Goal: Information Seeking & Learning: Obtain resource

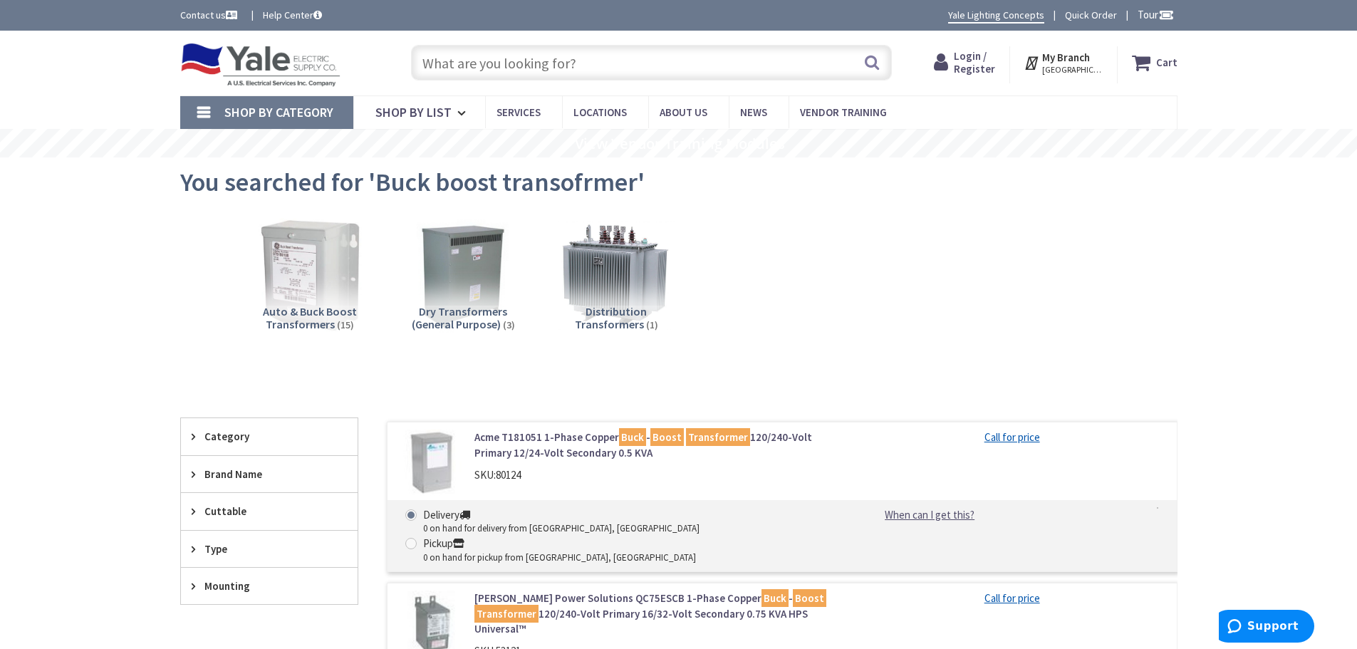
click at [526, 61] on input "text" at bounding box center [651, 63] width 481 height 36
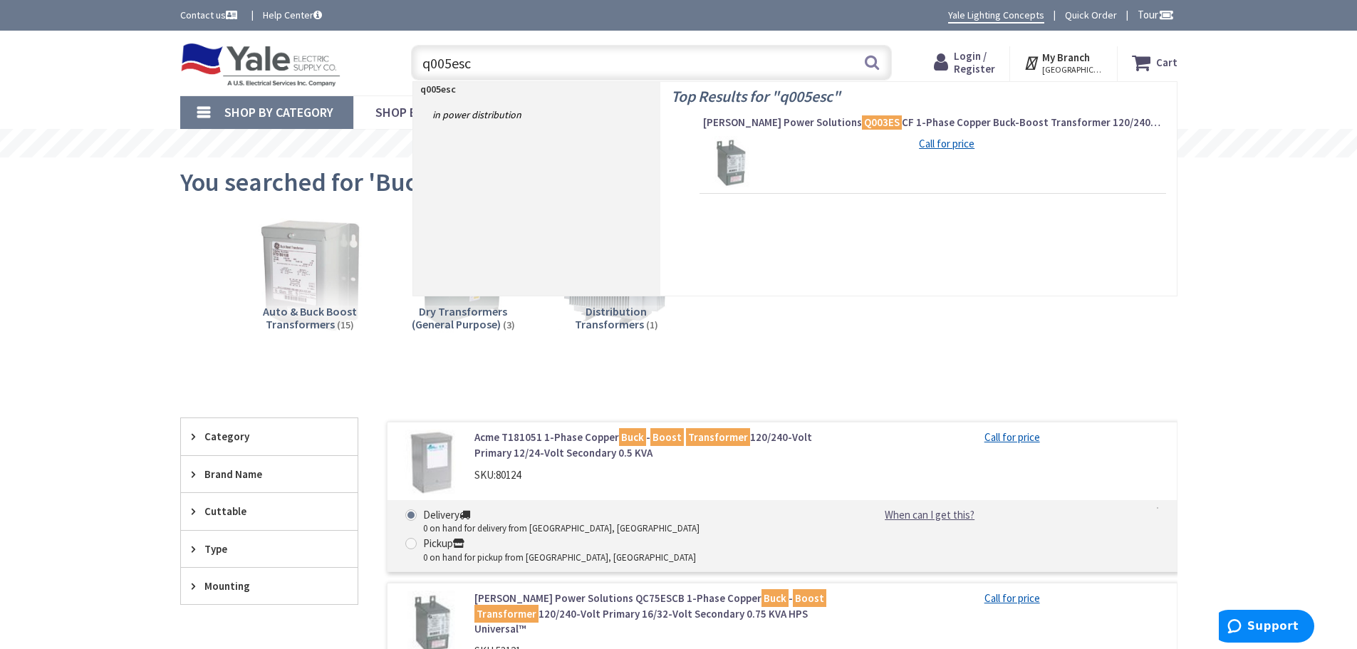
type input "q005escf"
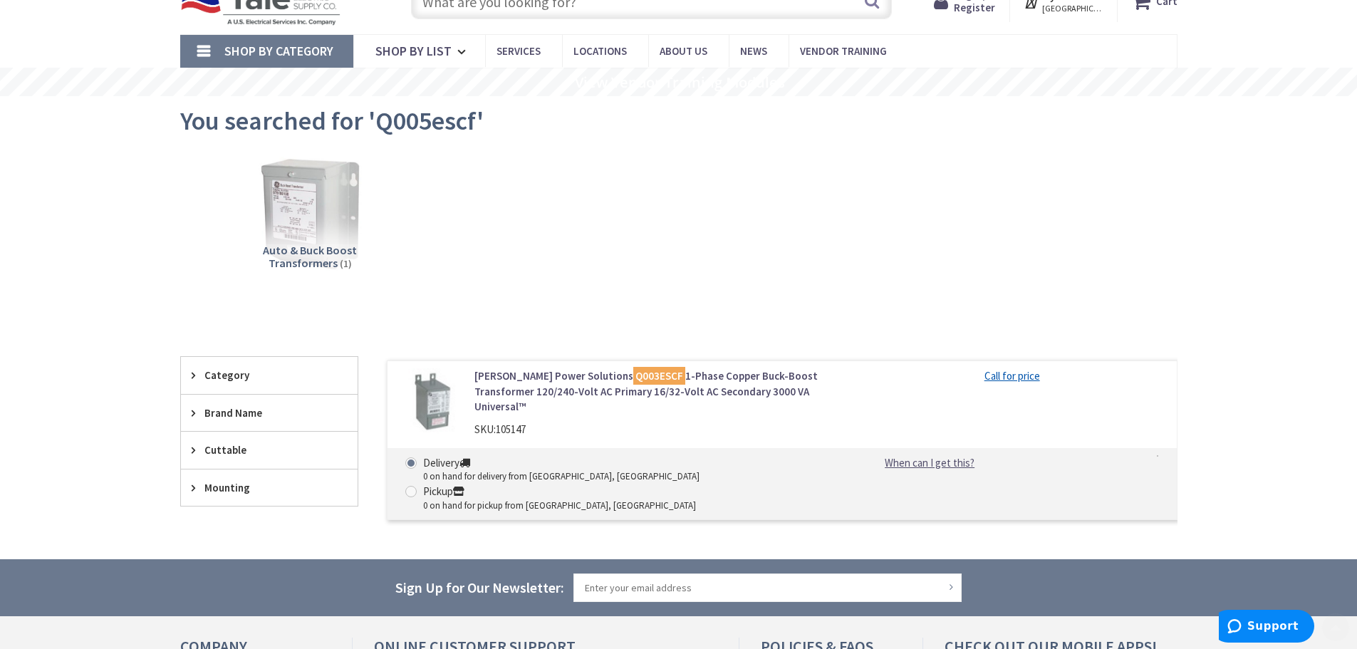
scroll to position [142, 0]
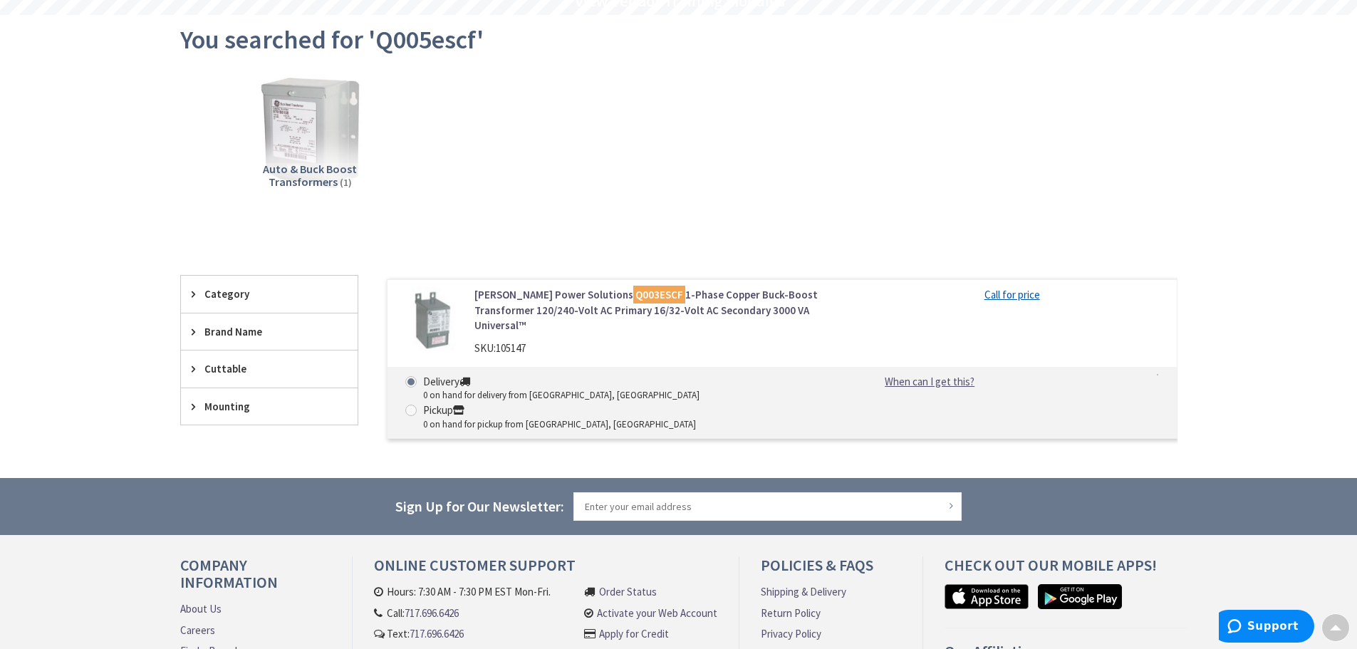
click at [730, 305] on link "Hammond Power Solutions Q003ESCF 1-Phase Copper Buck-Boost Transformer 120/240-…" at bounding box center [655, 310] width 362 height 46
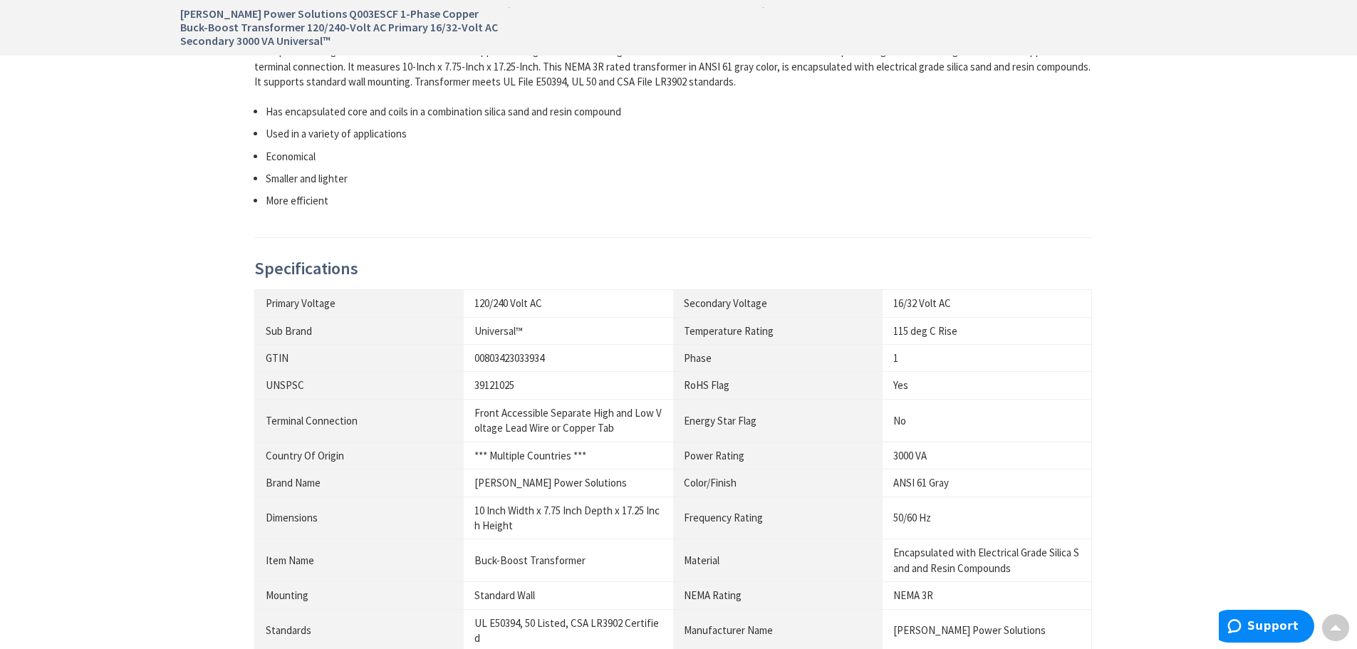
scroll to position [997, 0]
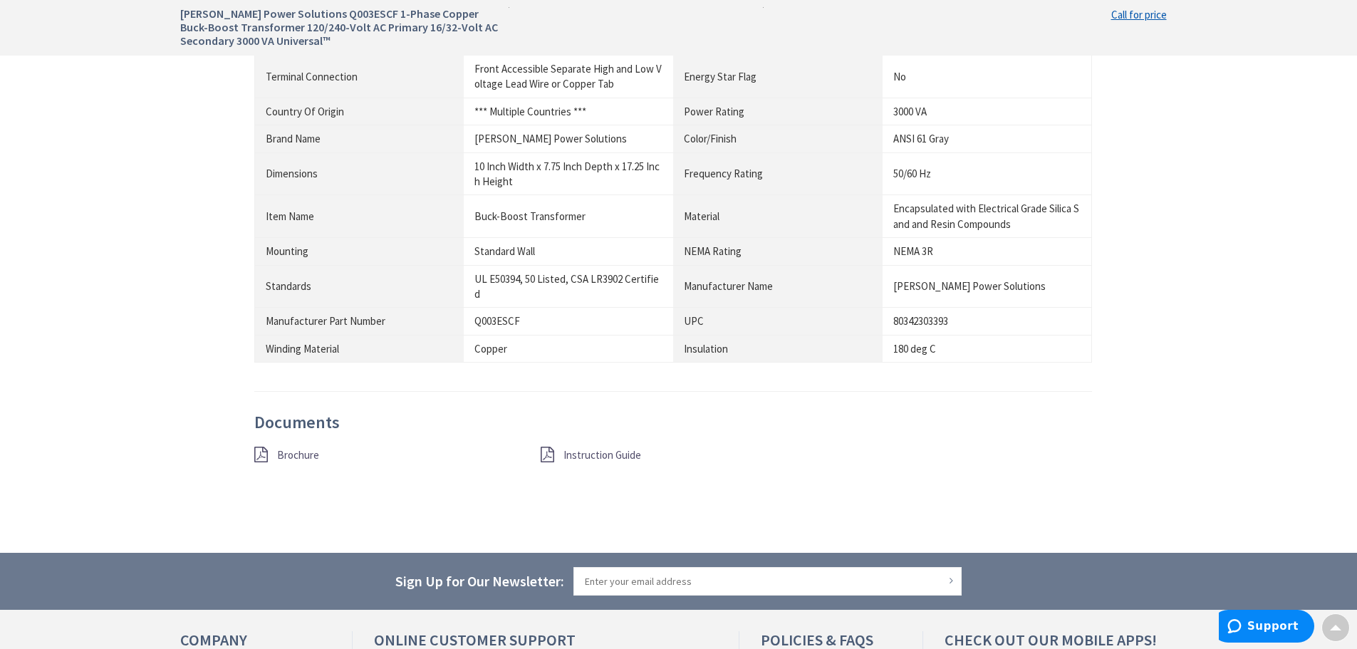
click at [600, 457] on span "Instruction Guide" at bounding box center [602, 455] width 78 height 14
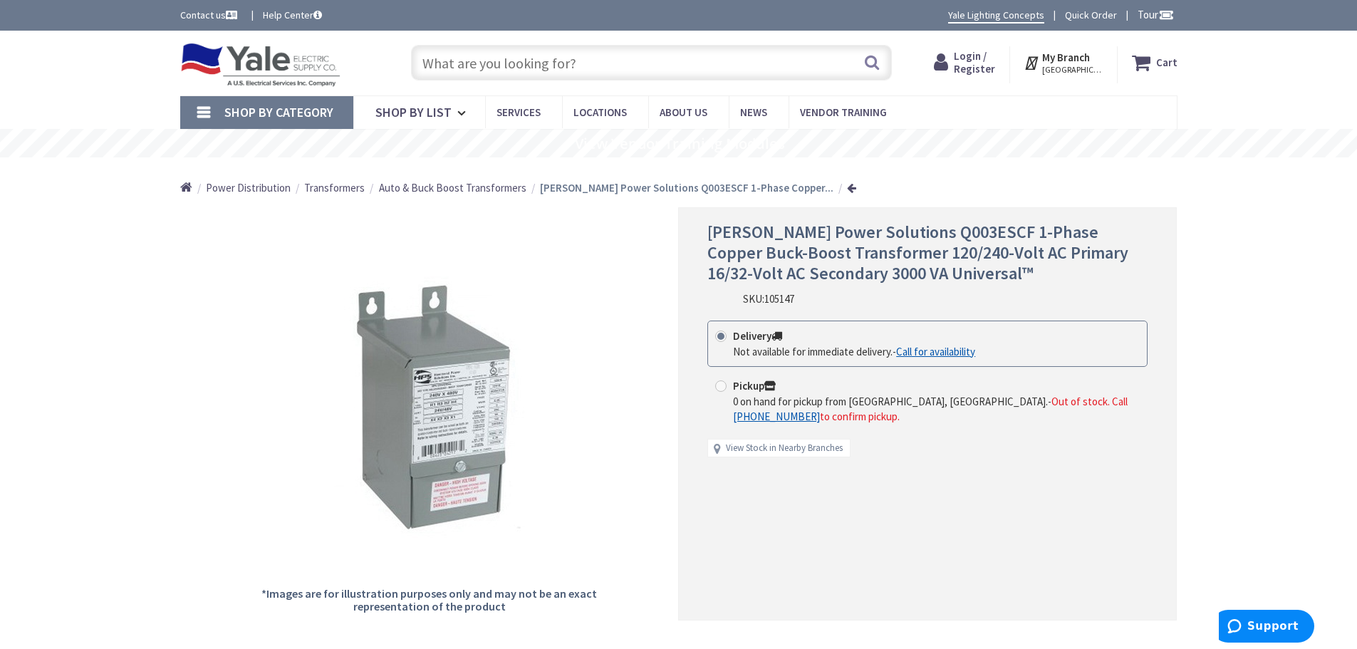
click at [498, 62] on input "text" at bounding box center [651, 63] width 481 height 36
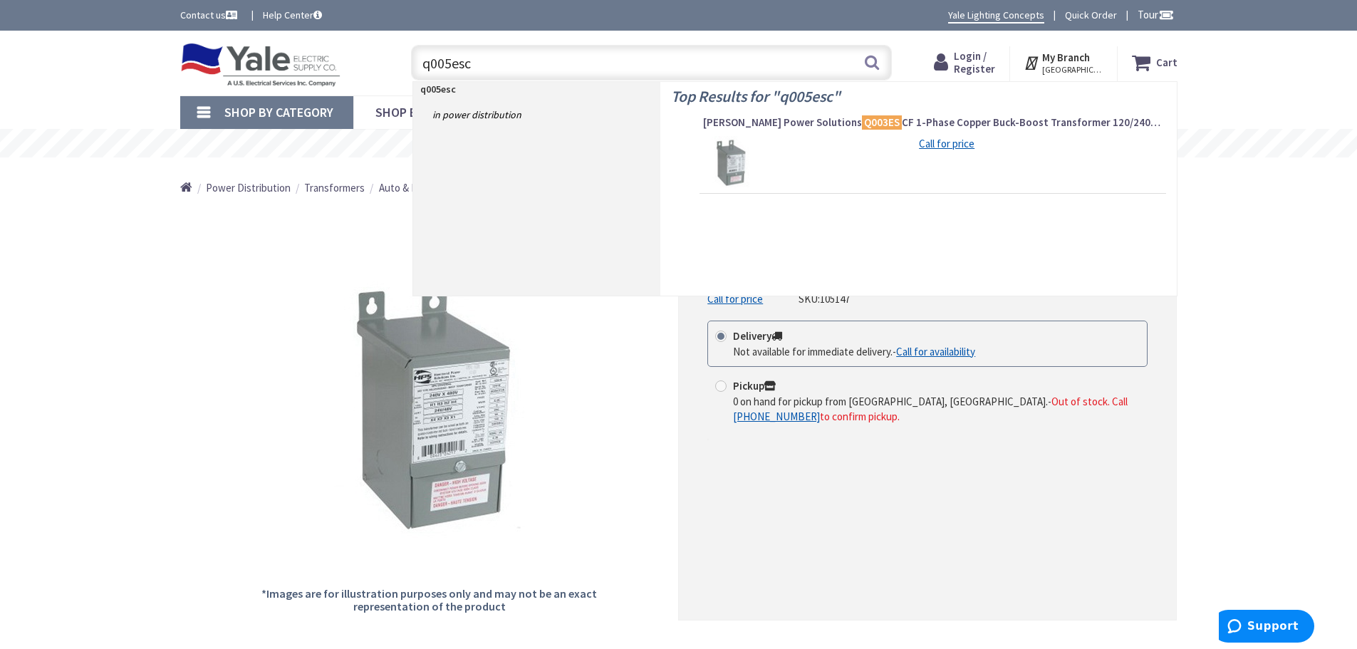
type input "q005escf"
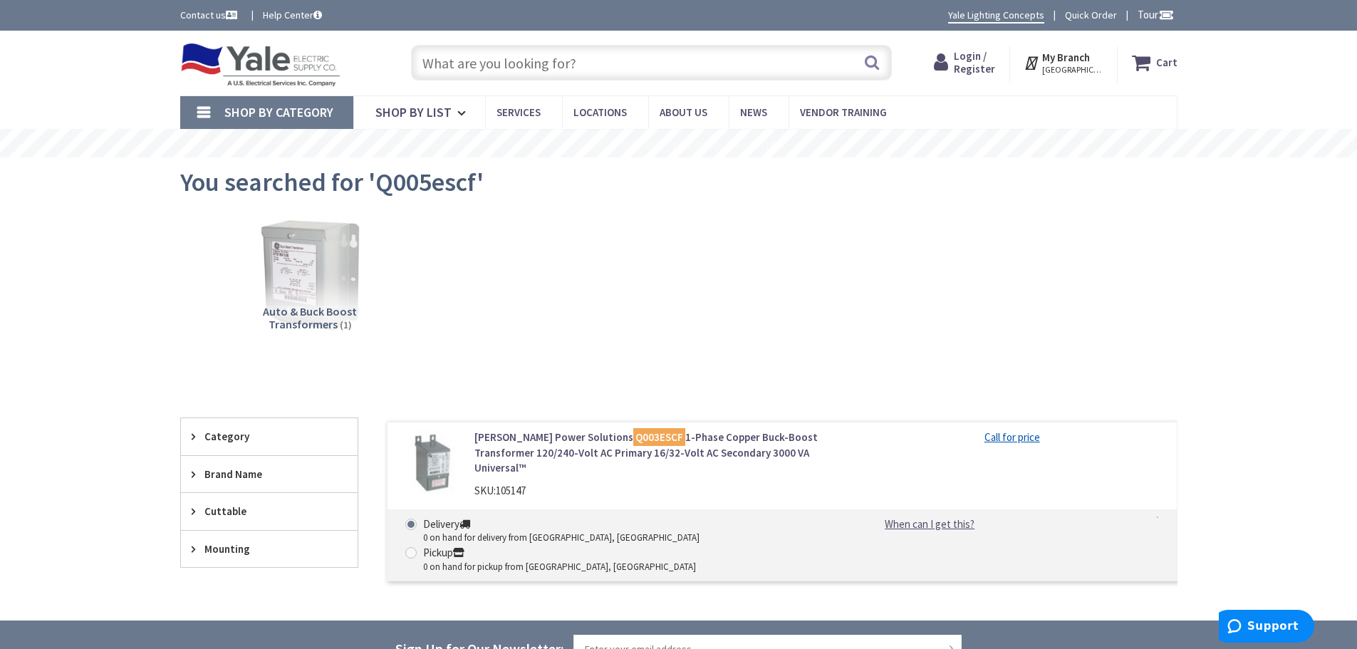
click at [502, 447] on link "Hammond Power Solutions Q003ESCF 1-Phase Copper Buck-Boost Transformer 120/240-…" at bounding box center [655, 452] width 362 height 46
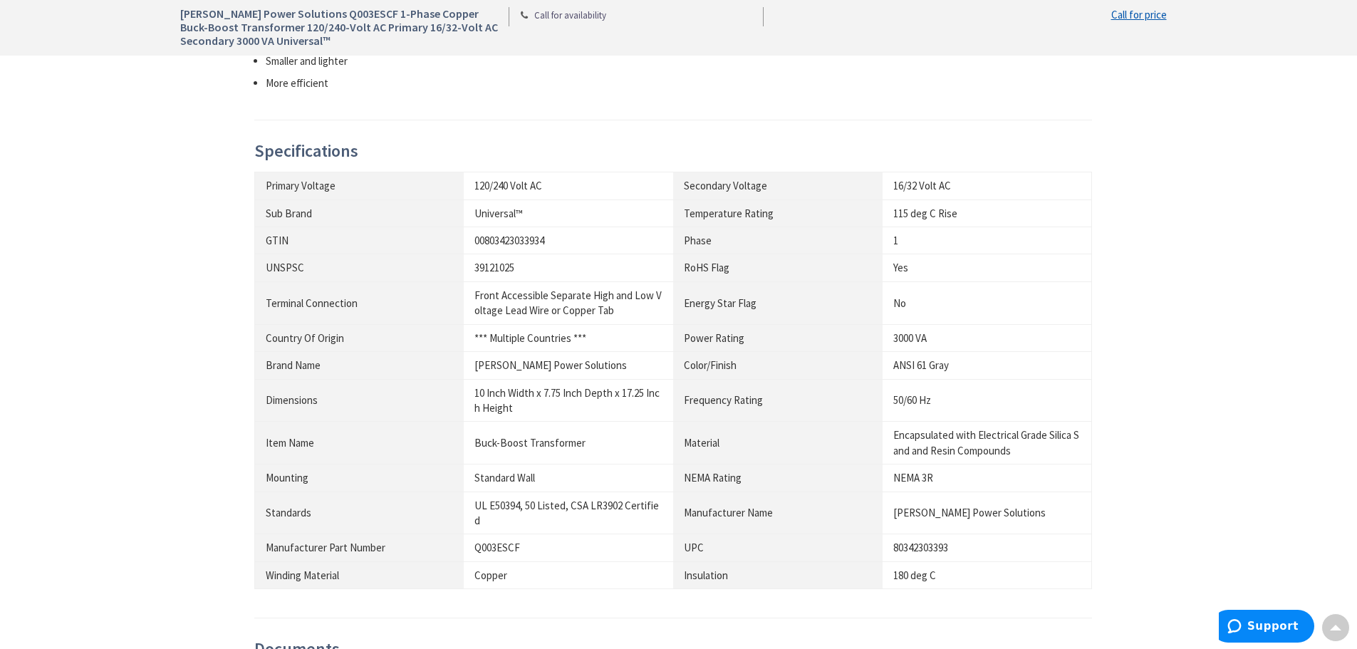
scroll to position [997, 0]
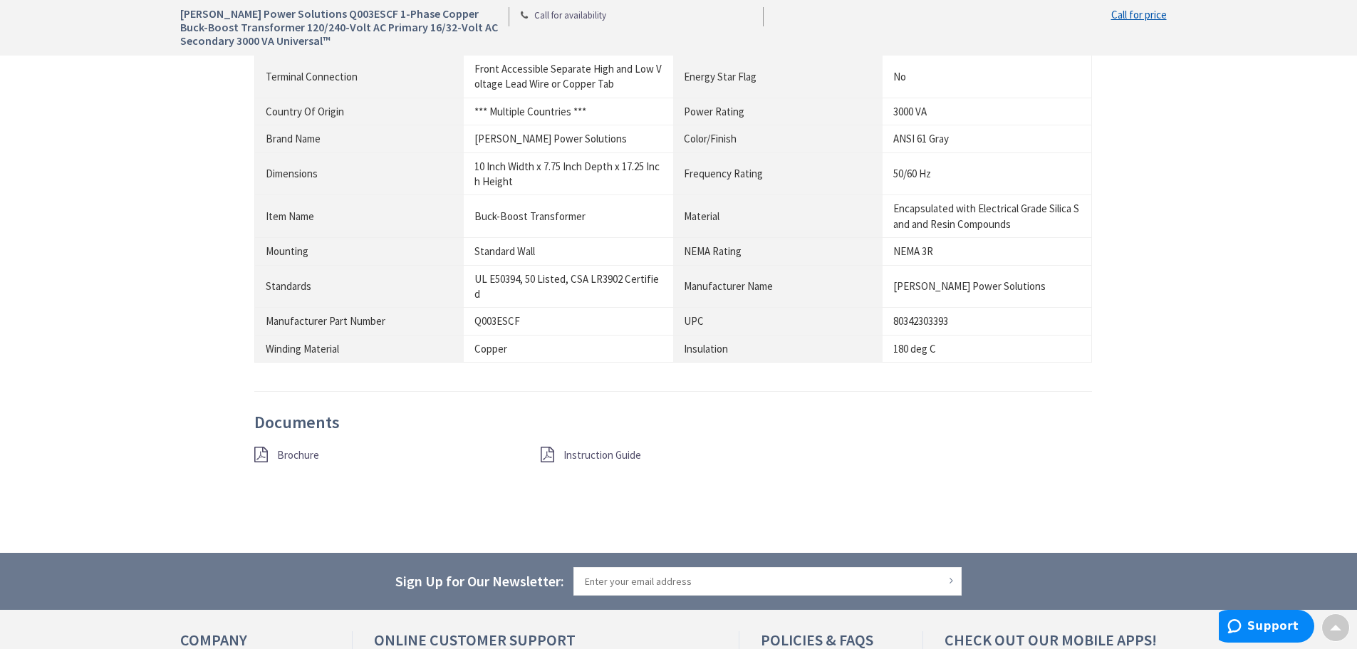
click at [320, 455] on div "Brochure" at bounding box center [387, 455] width 286 height 18
click at [311, 456] on span "Brochure" at bounding box center [298, 455] width 42 height 14
